Goal: Task Accomplishment & Management: Complete application form

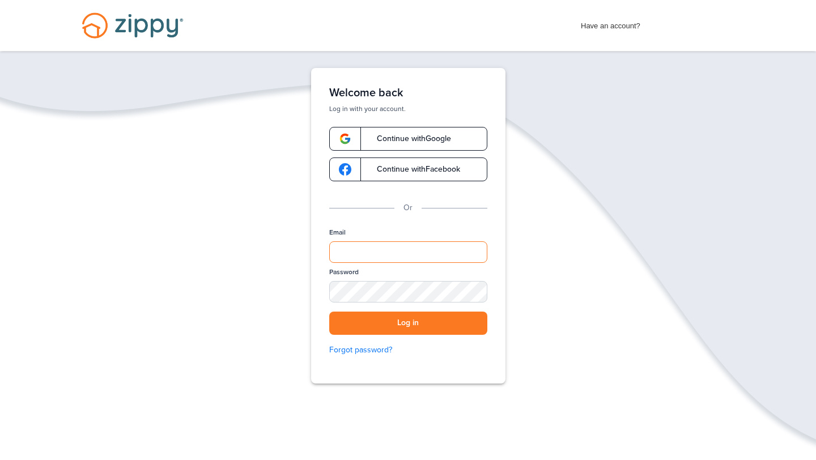
click at [372, 252] on input "Email" at bounding box center [408, 252] width 158 height 22
type input "**********"
click at [329, 312] on button "Log in" at bounding box center [408, 323] width 158 height 23
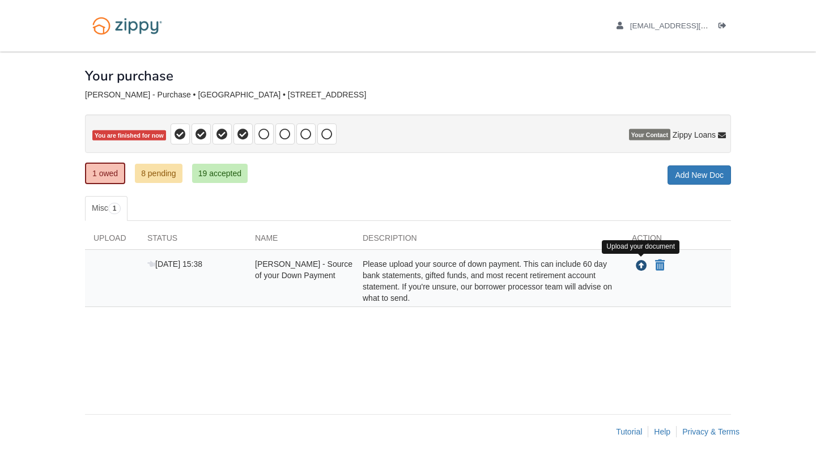
click at [640, 270] on icon "Upload Heather Fowler - Source of your Down Payment" at bounding box center [641, 266] width 11 height 11
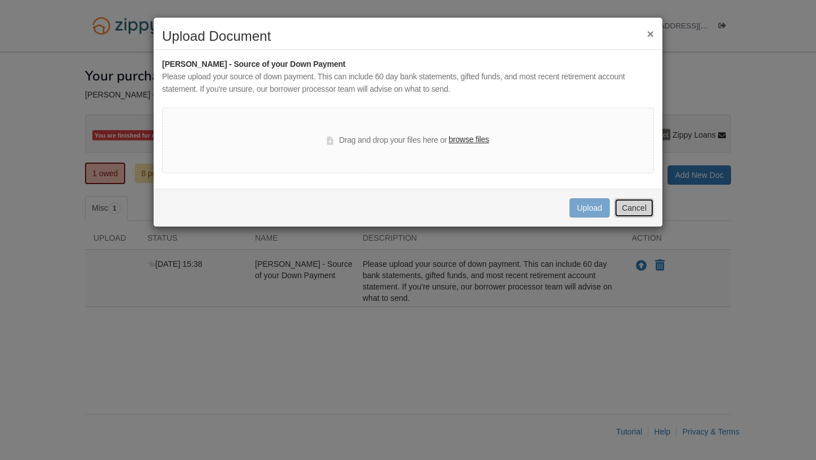
click at [638, 215] on button "Cancel" at bounding box center [634, 207] width 40 height 19
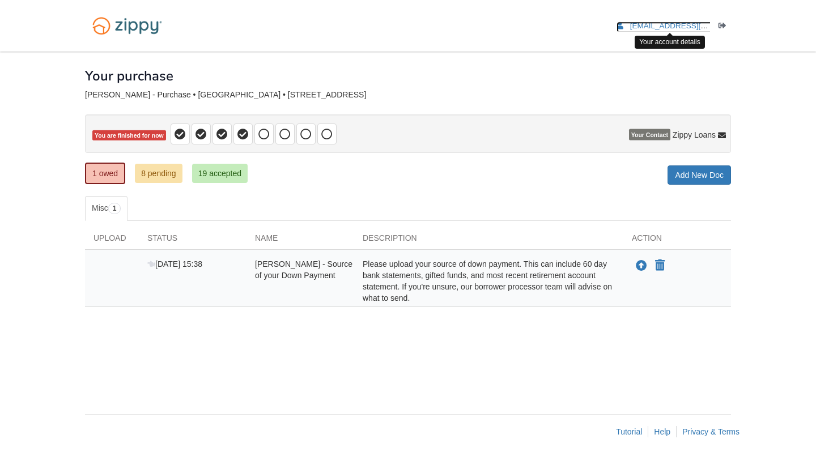
click at [646, 27] on span "[EMAIL_ADDRESS][DOMAIN_NAME]" at bounding box center [695, 26] width 130 height 9
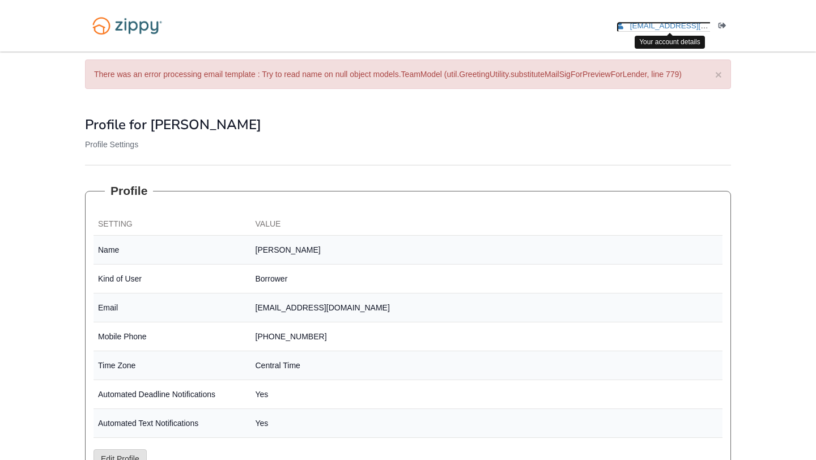
click at [701, 22] on span "[EMAIL_ADDRESS][DOMAIN_NAME]" at bounding box center [695, 26] width 130 height 9
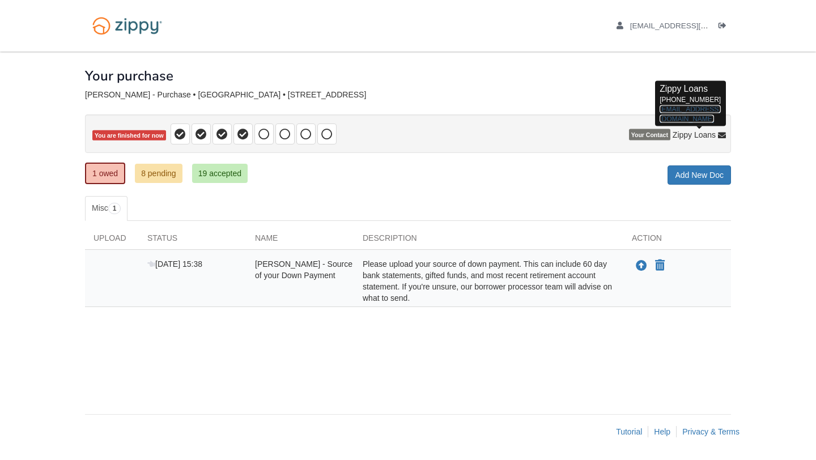
click at [672, 112] on link "[EMAIL_ADDRESS][DOMAIN_NAME]" at bounding box center [690, 114] width 61 height 18
